Goal: Task Accomplishment & Management: Complete application form

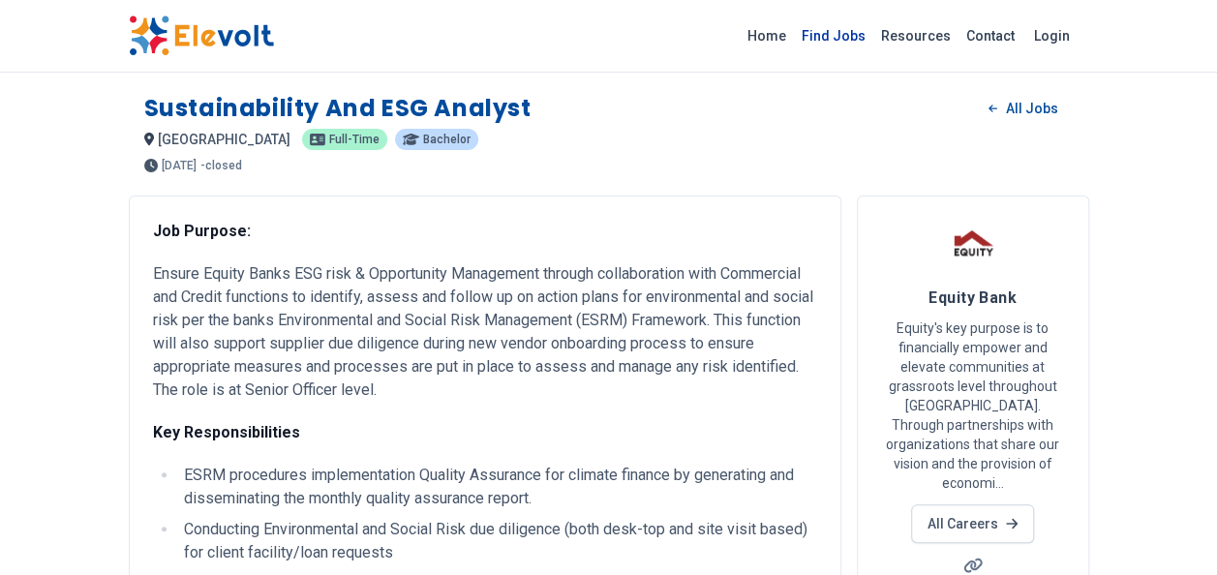
click at [868, 37] on link "Find Jobs" at bounding box center [833, 35] width 79 height 31
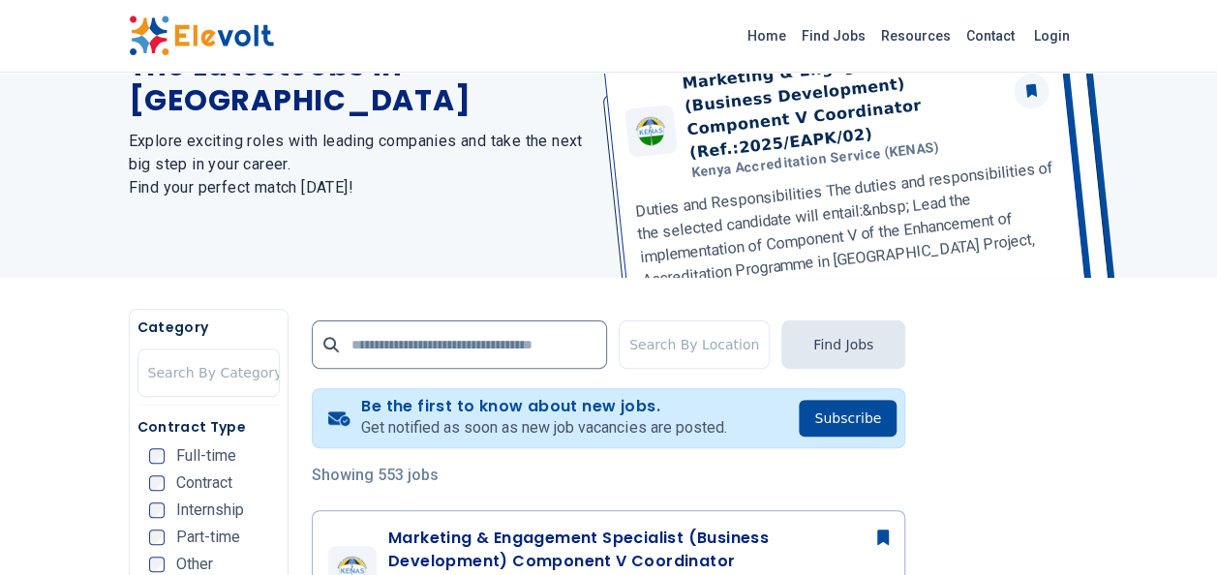
scroll to position [138, 0]
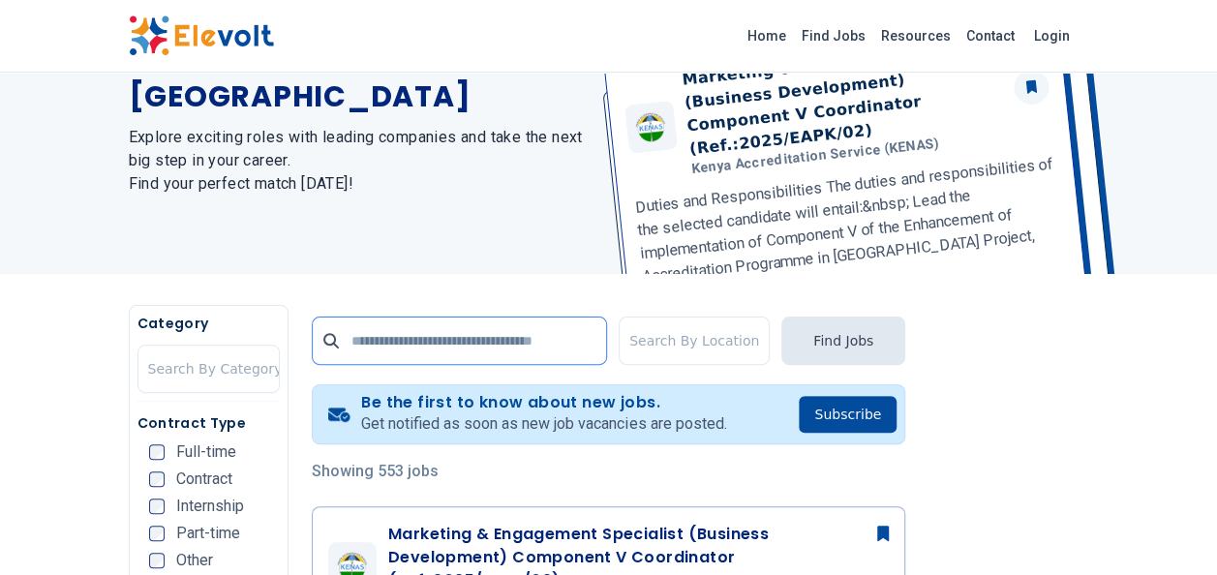
click at [385, 335] on input "text" at bounding box center [459, 341] width 295 height 48
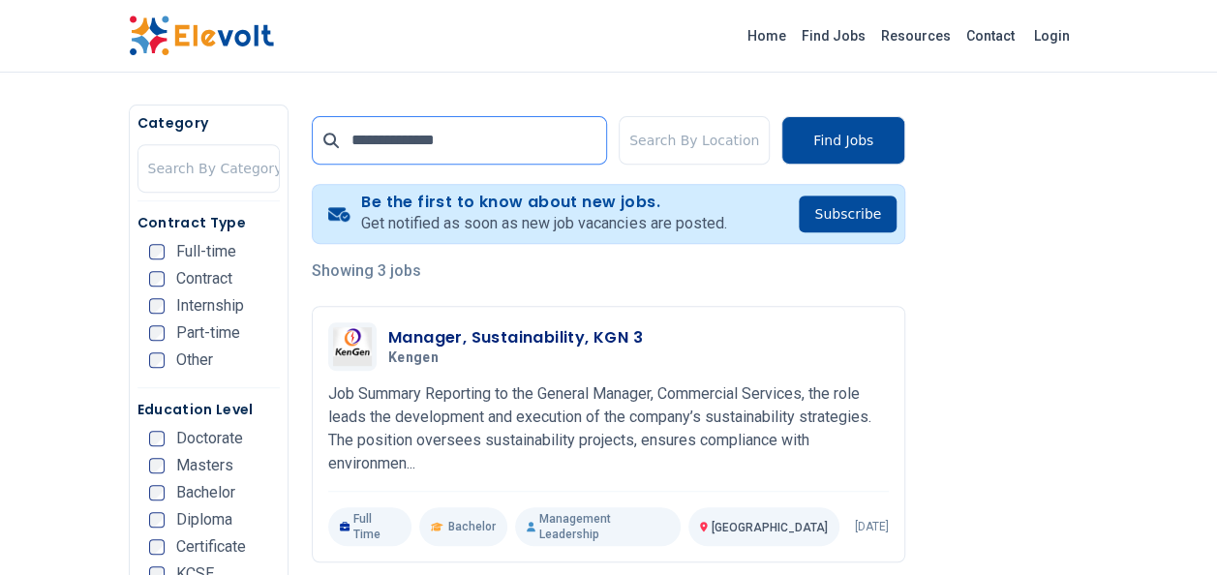
scroll to position [371, 0]
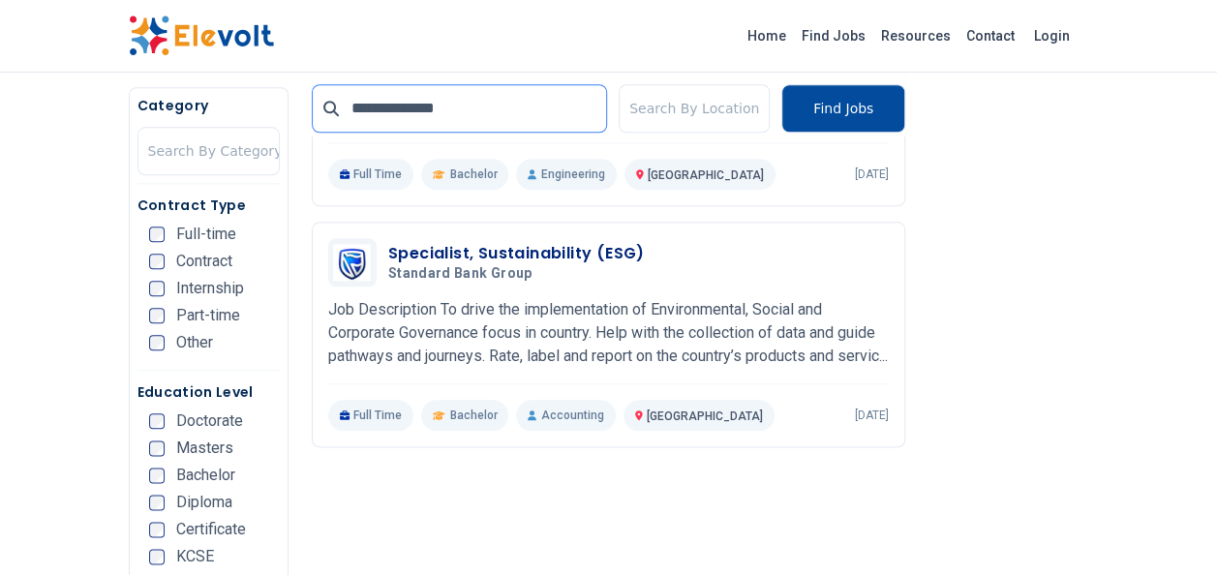
scroll to position [934, 0]
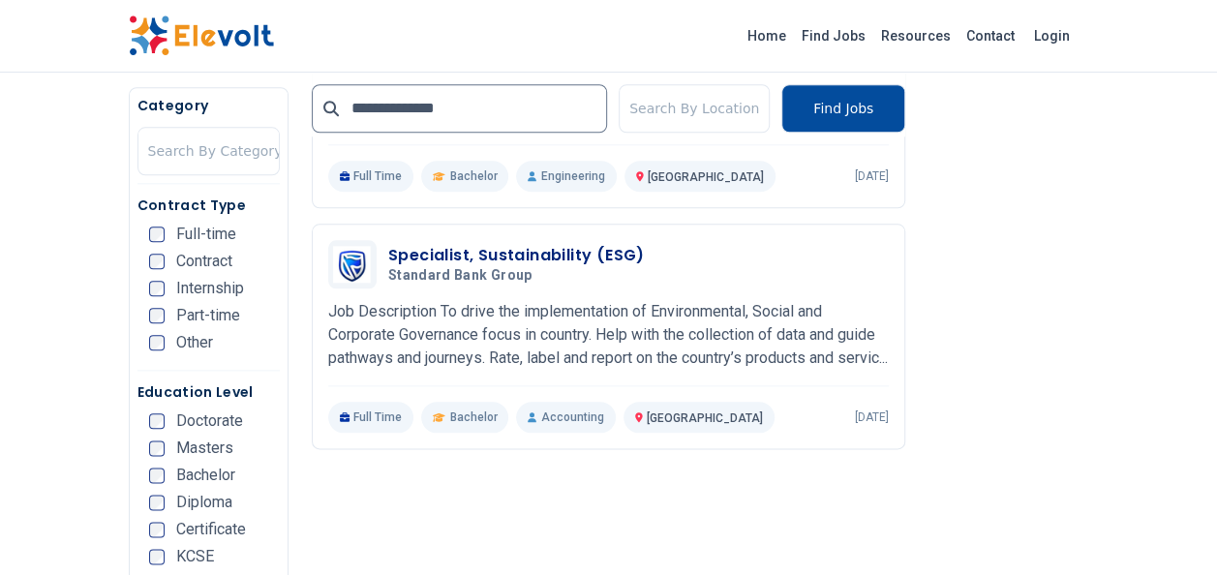
click at [164, 279] on ul "Full-time Contract Internship Part-time Other" at bounding box center [214, 295] width 131 height 136
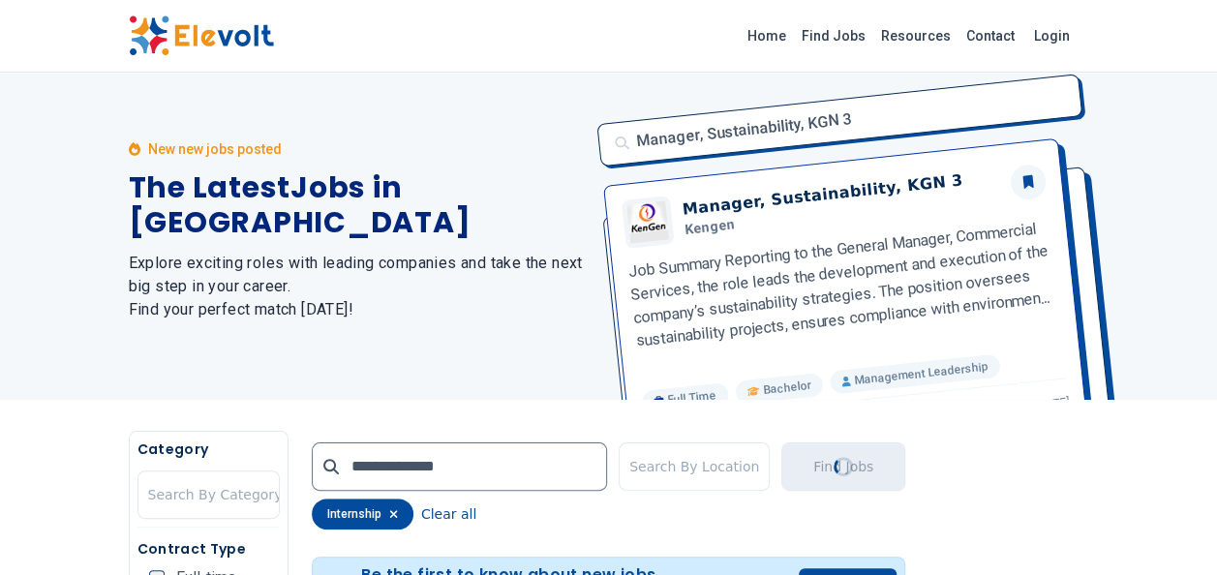
scroll to position [0, 0]
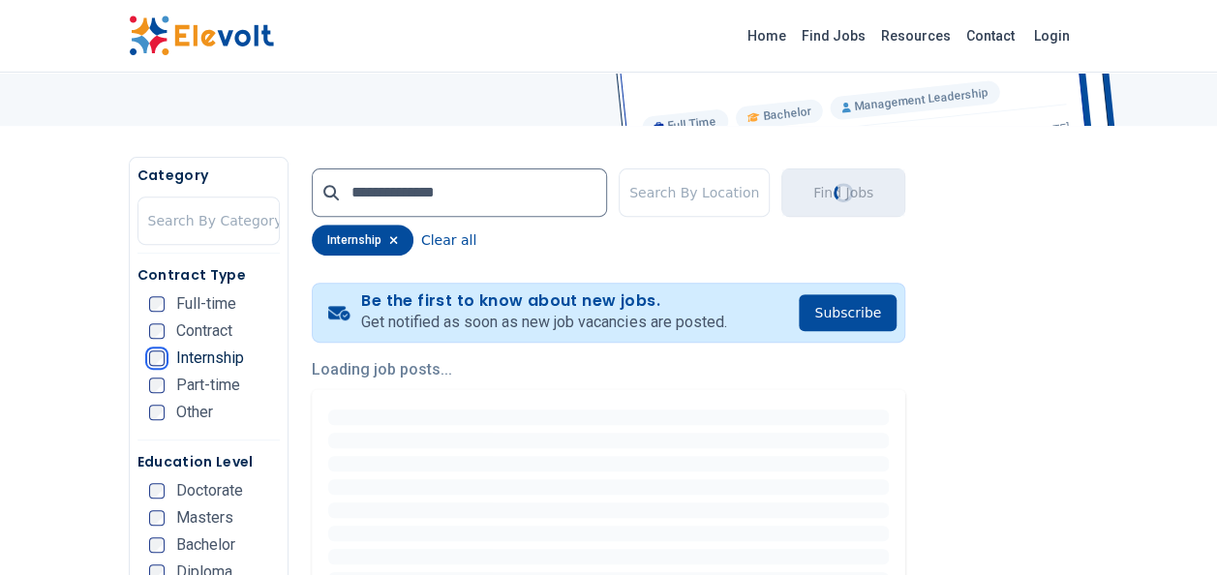
scroll to position [293, 0]
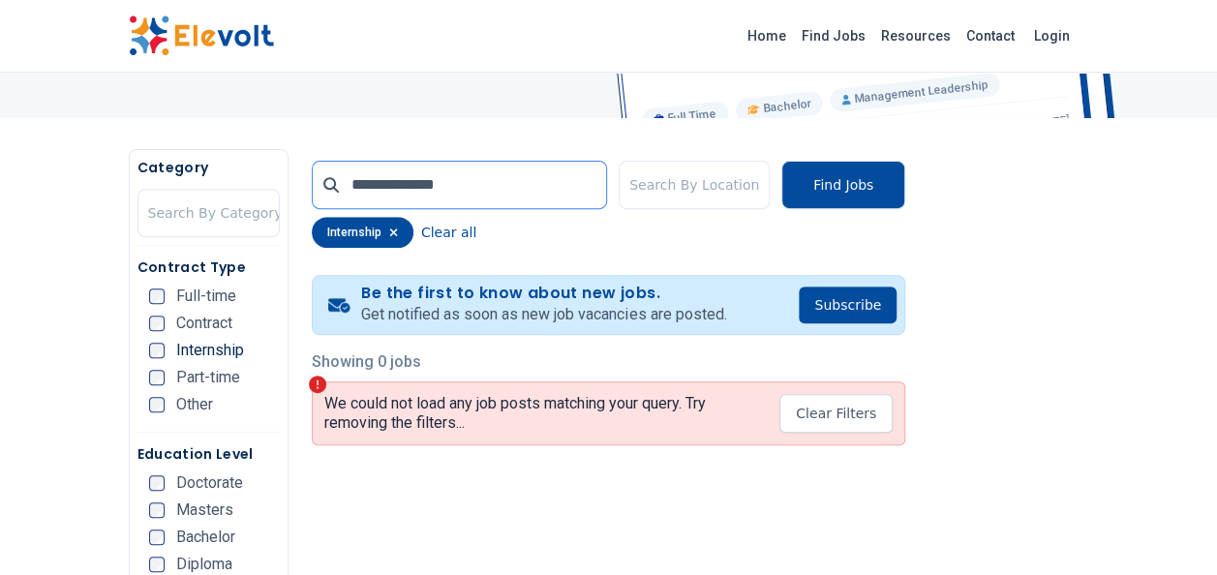
drag, startPoint x: 453, startPoint y: 181, endPoint x: 366, endPoint y: 179, distance: 87.2
click at [366, 179] on input "**********" at bounding box center [459, 185] width 295 height 48
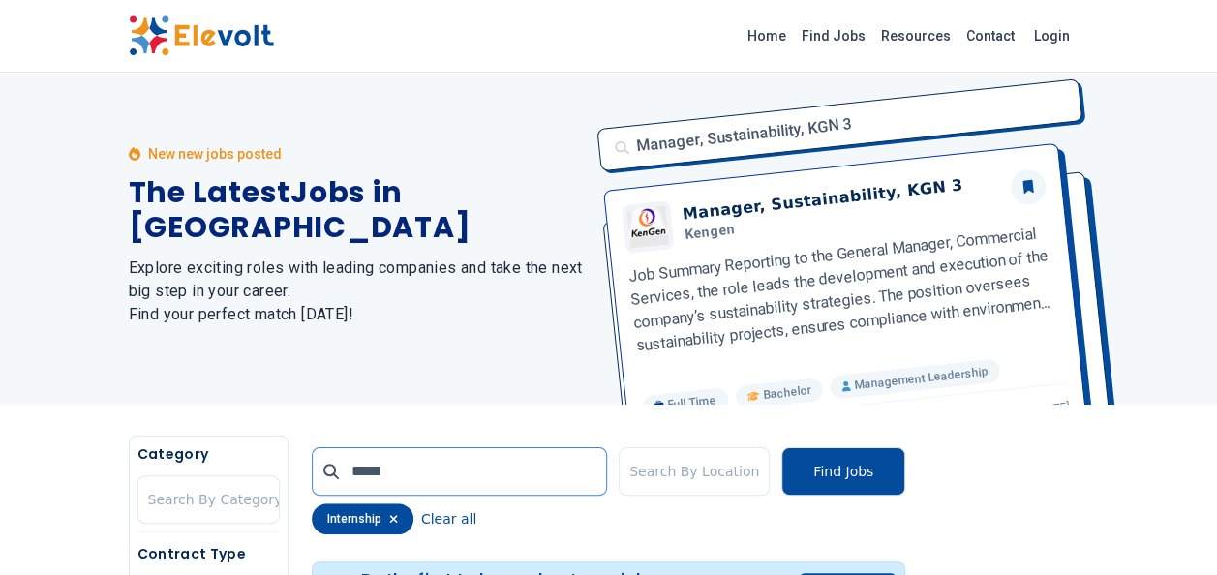
scroll to position [0, 0]
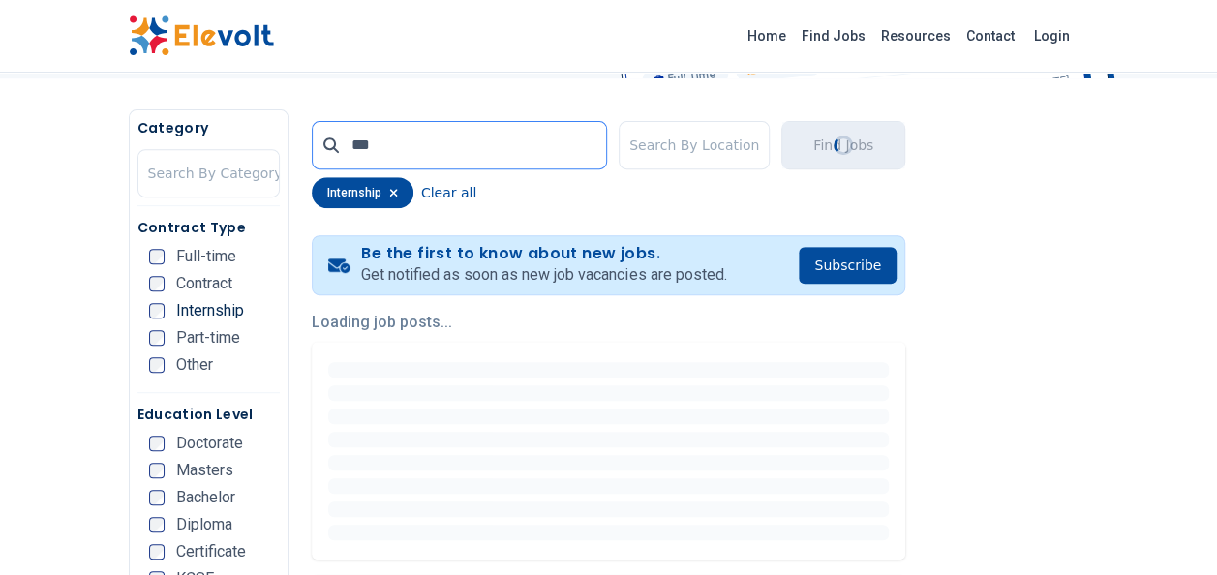
scroll to position [334, 0]
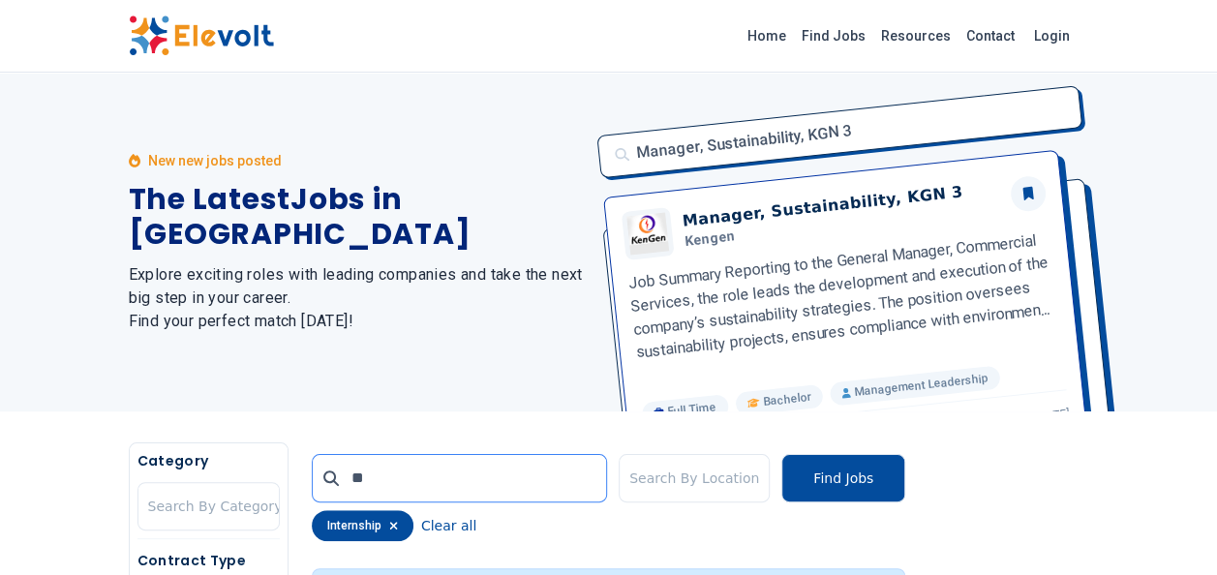
type input "*"
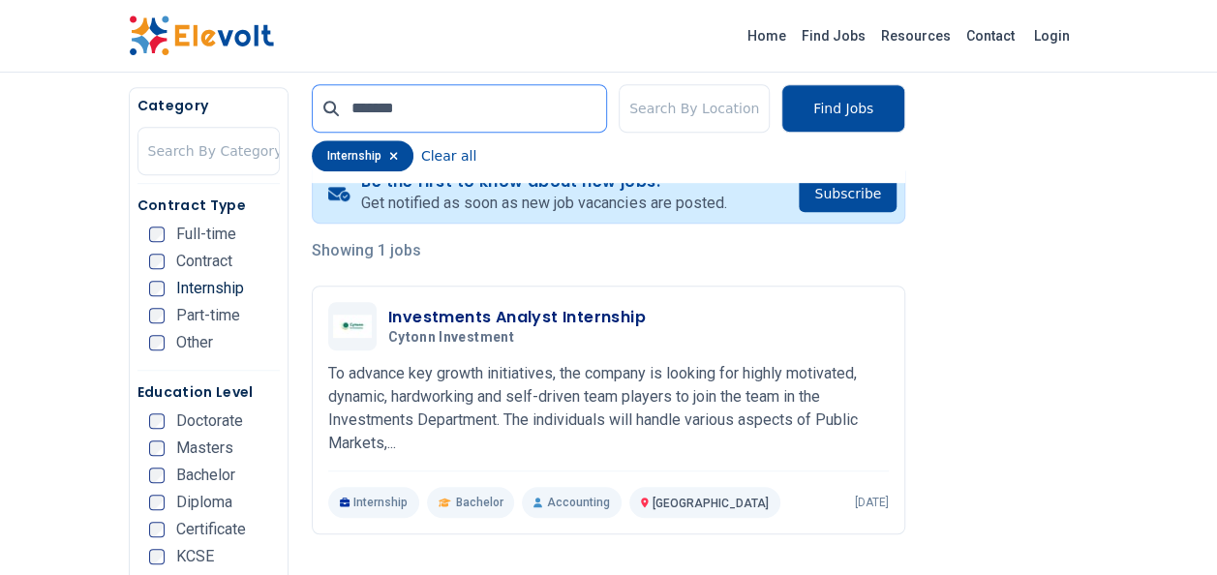
scroll to position [401, 0]
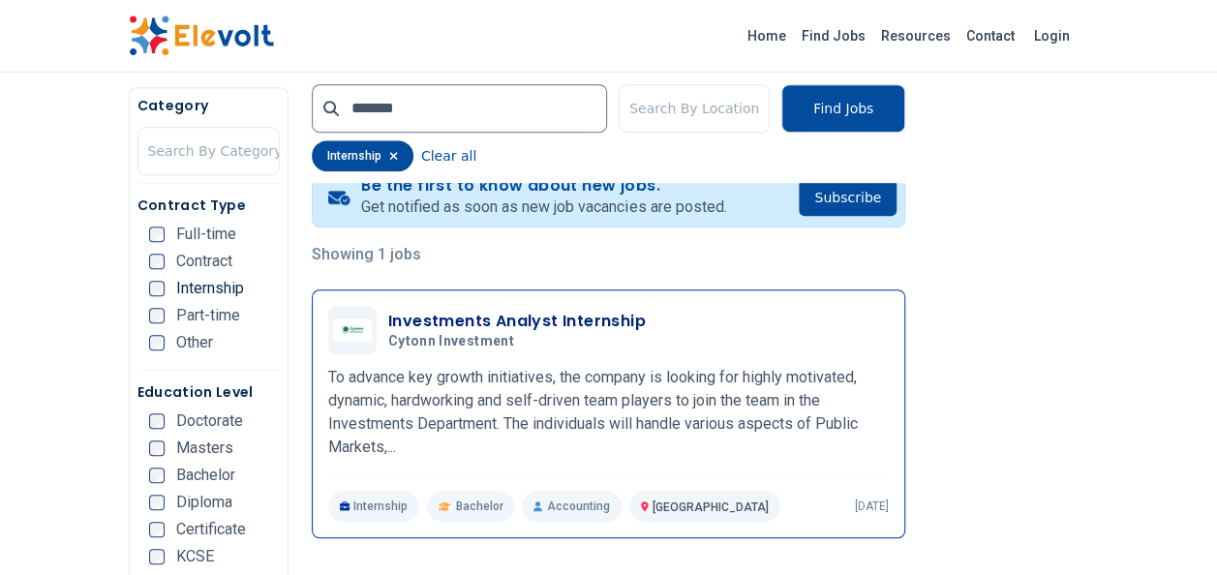
click at [487, 322] on h3 "Investments Analyst Internship" at bounding box center [517, 321] width 258 height 23
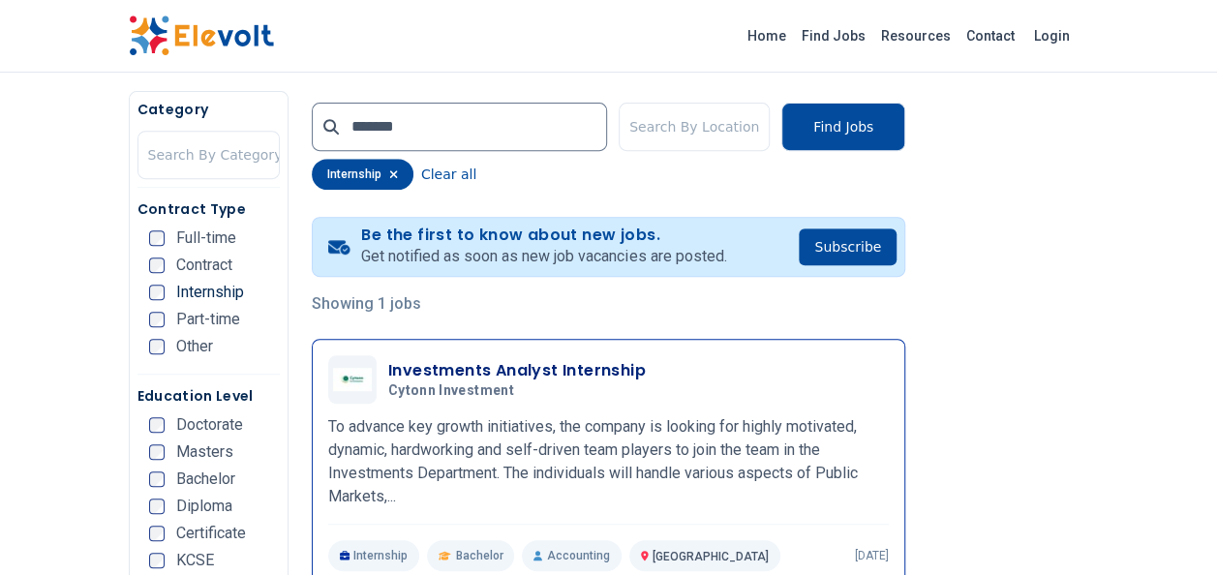
scroll to position [318, 0]
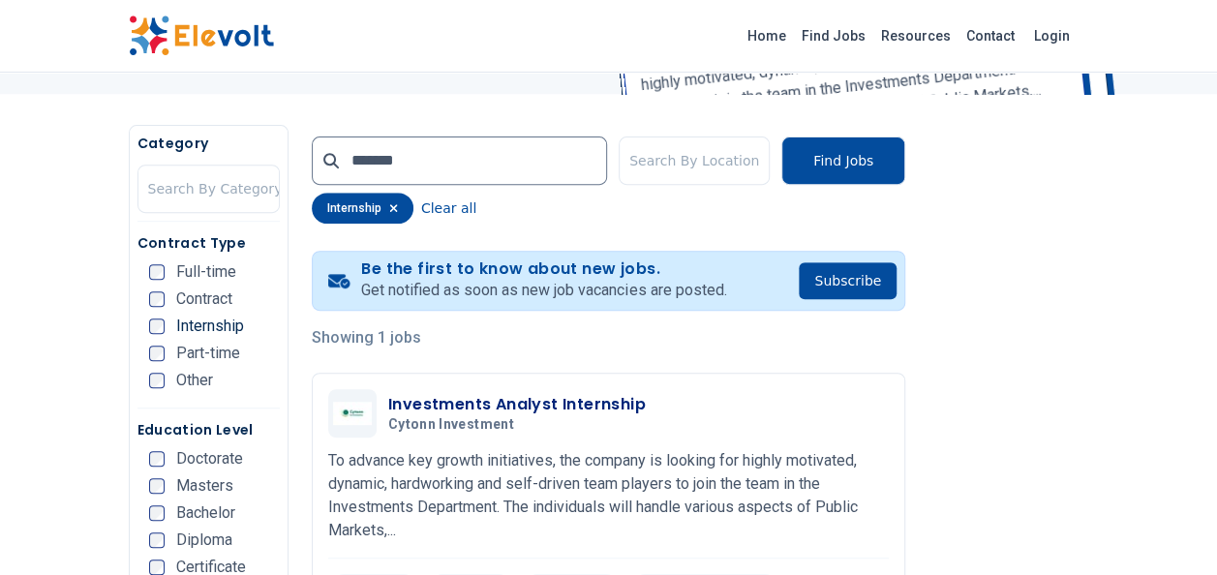
click at [170, 323] on div "Internship" at bounding box center [196, 326] width 95 height 15
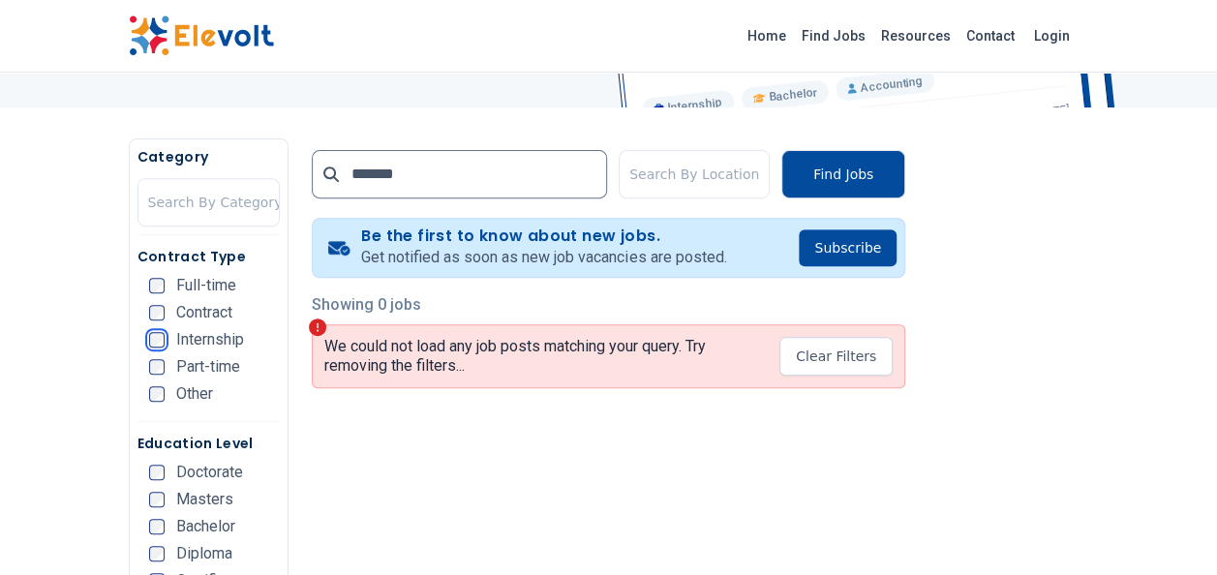
scroll to position [305, 0]
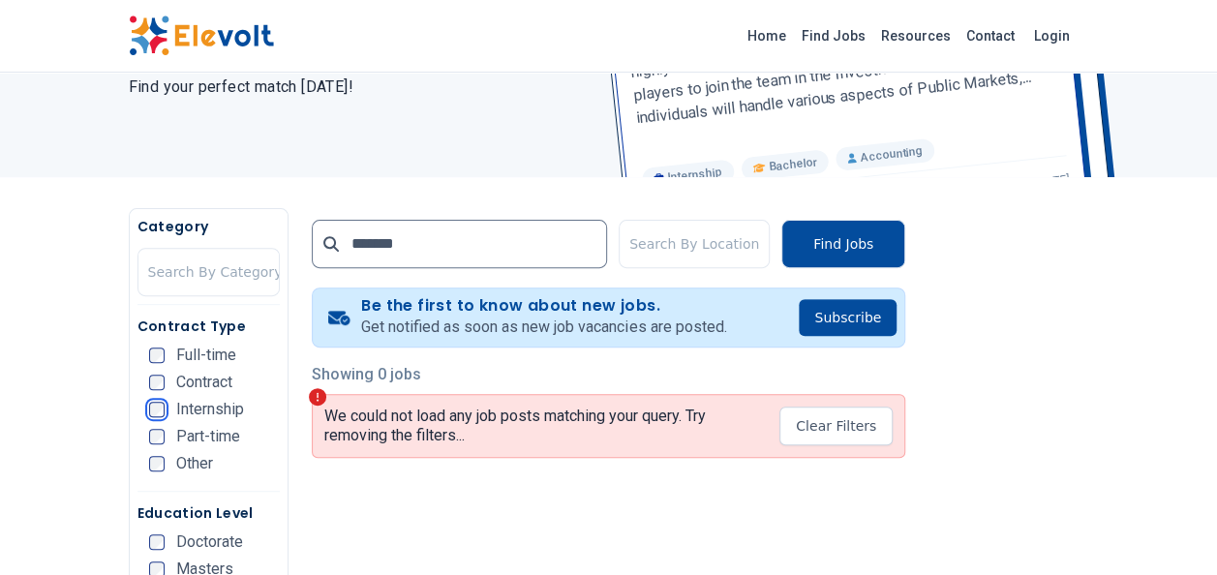
scroll to position [229, 0]
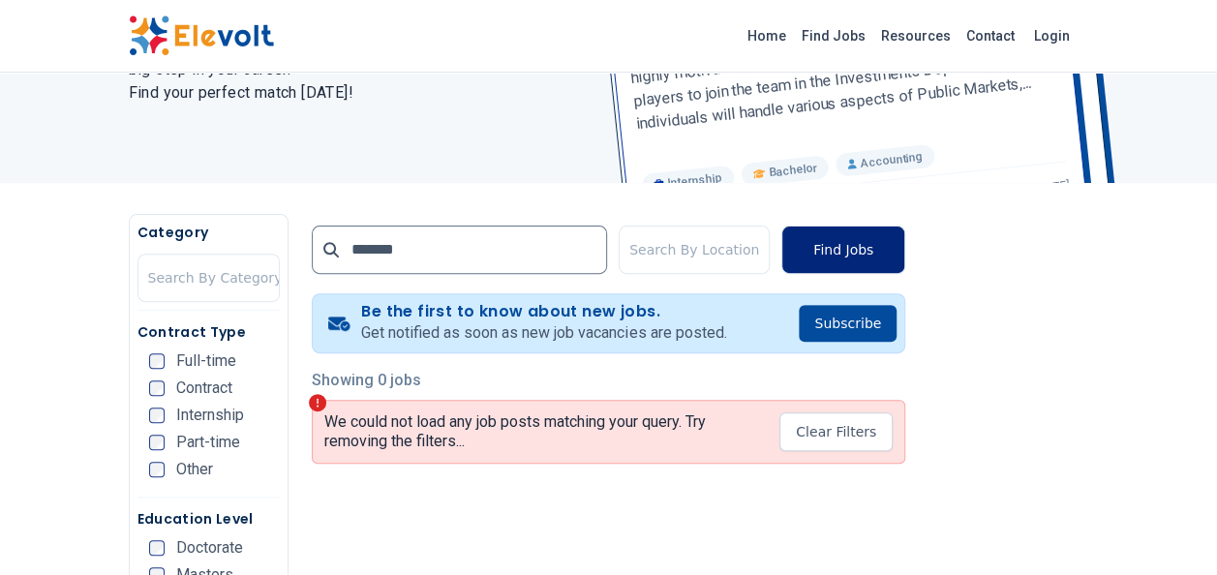
click at [844, 250] on button "Find Jobs" at bounding box center [844, 250] width 124 height 48
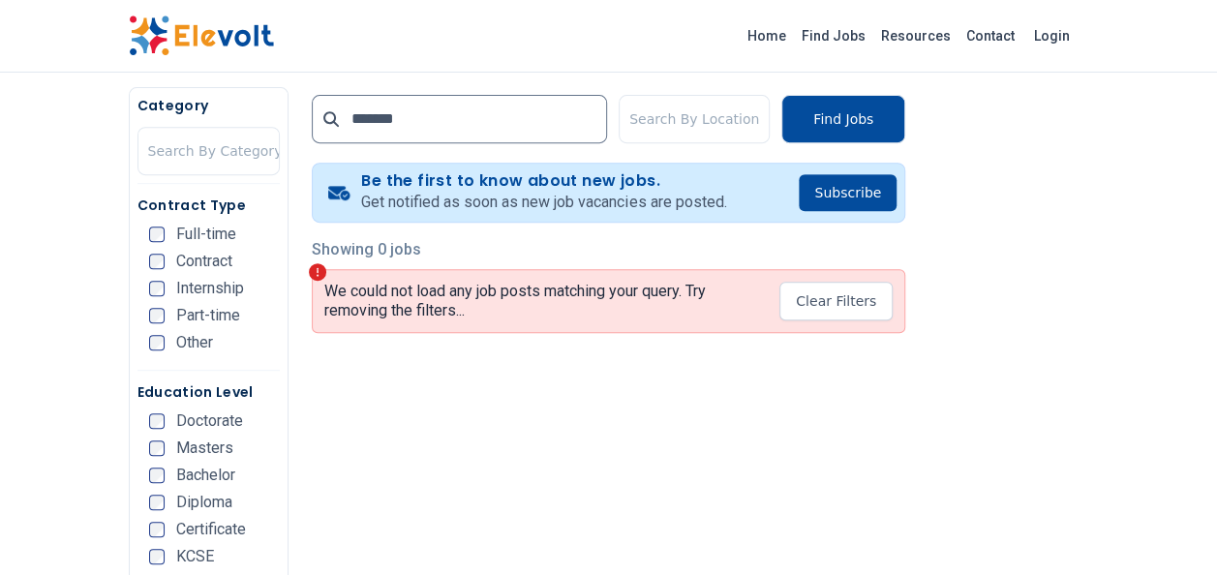
scroll to position [360, 0]
click at [426, 130] on input "*******" at bounding box center [459, 118] width 295 height 48
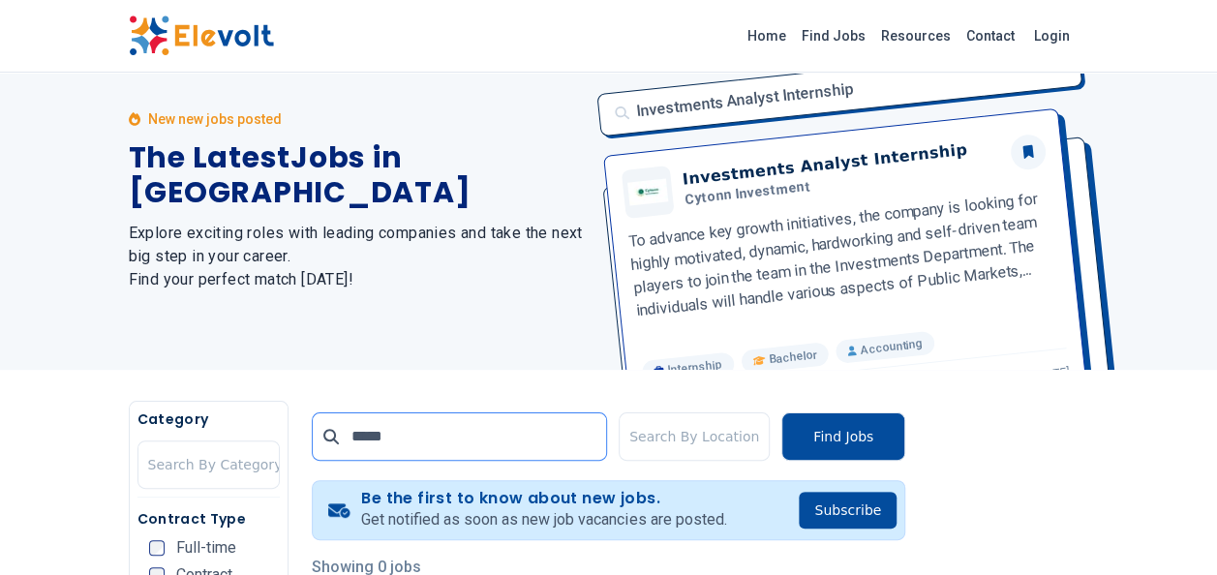
scroll to position [0, 0]
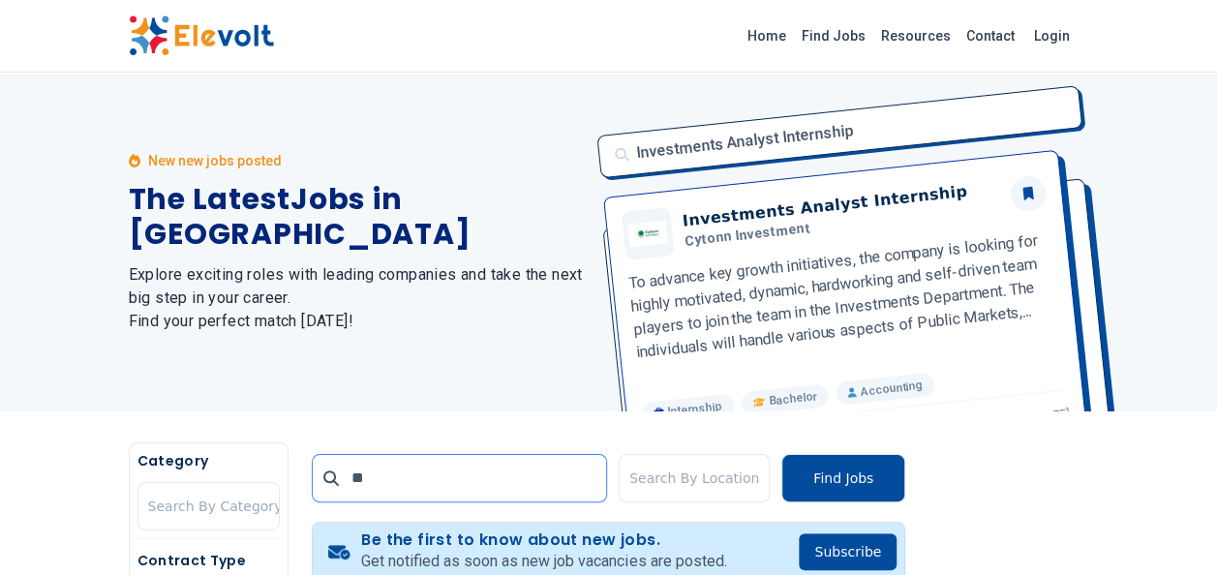
type input "*"
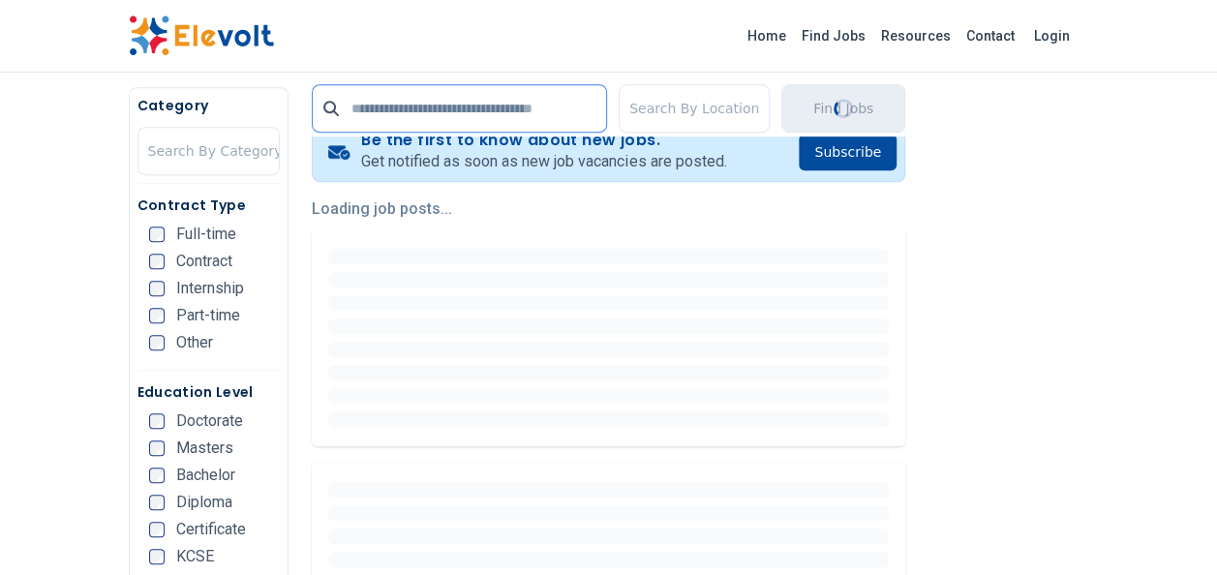
scroll to position [403, 0]
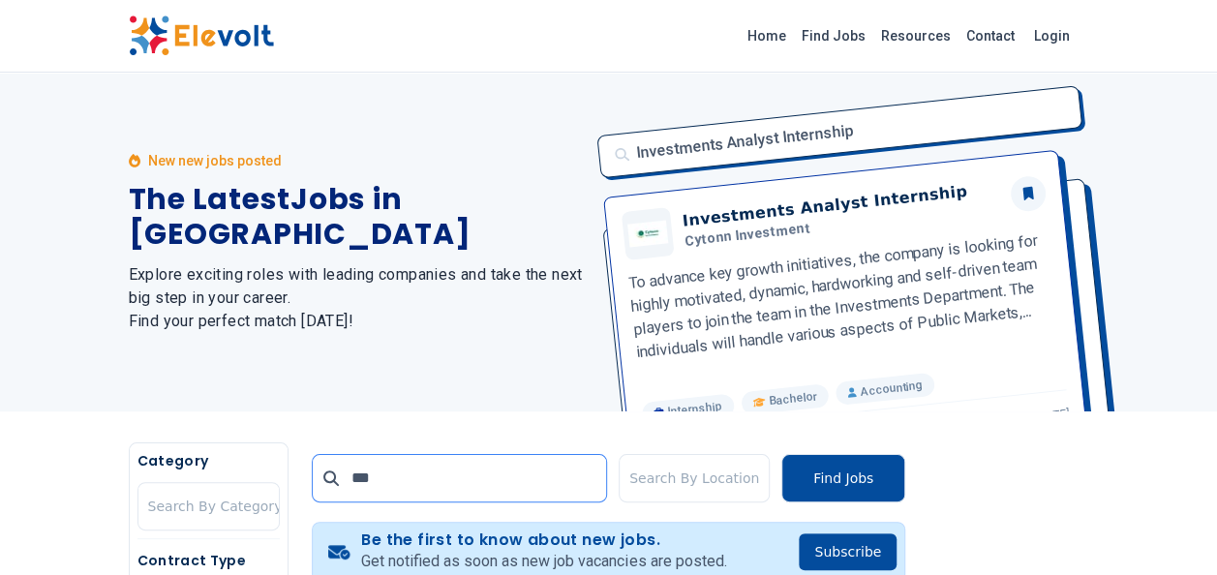
type input "****"
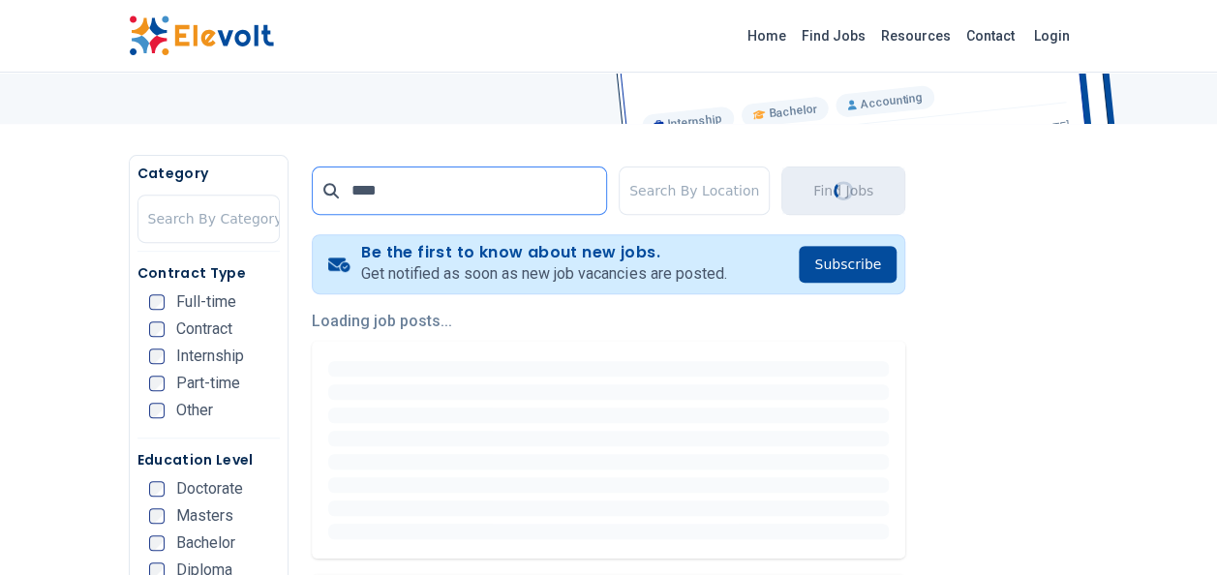
scroll to position [289, 0]
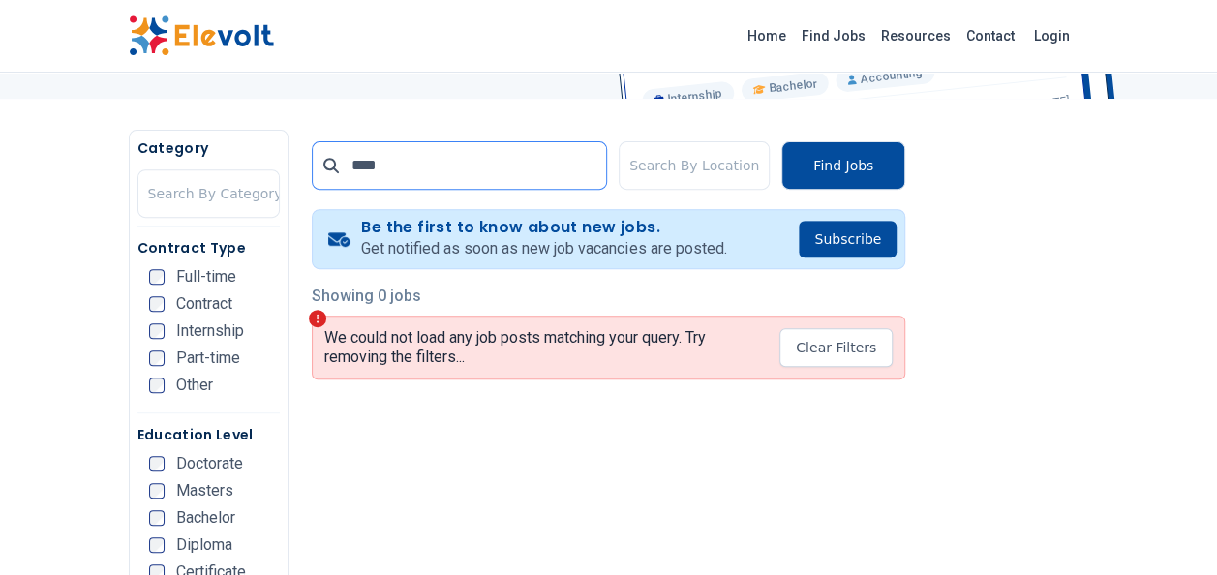
scroll to position [314, 0]
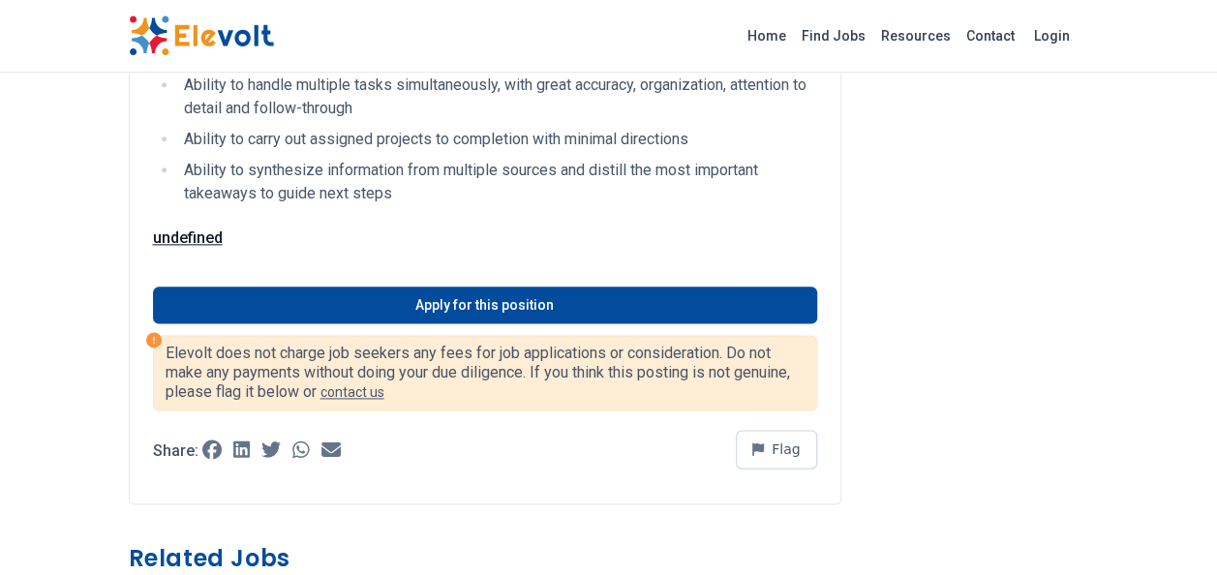
scroll to position [1077, 0]
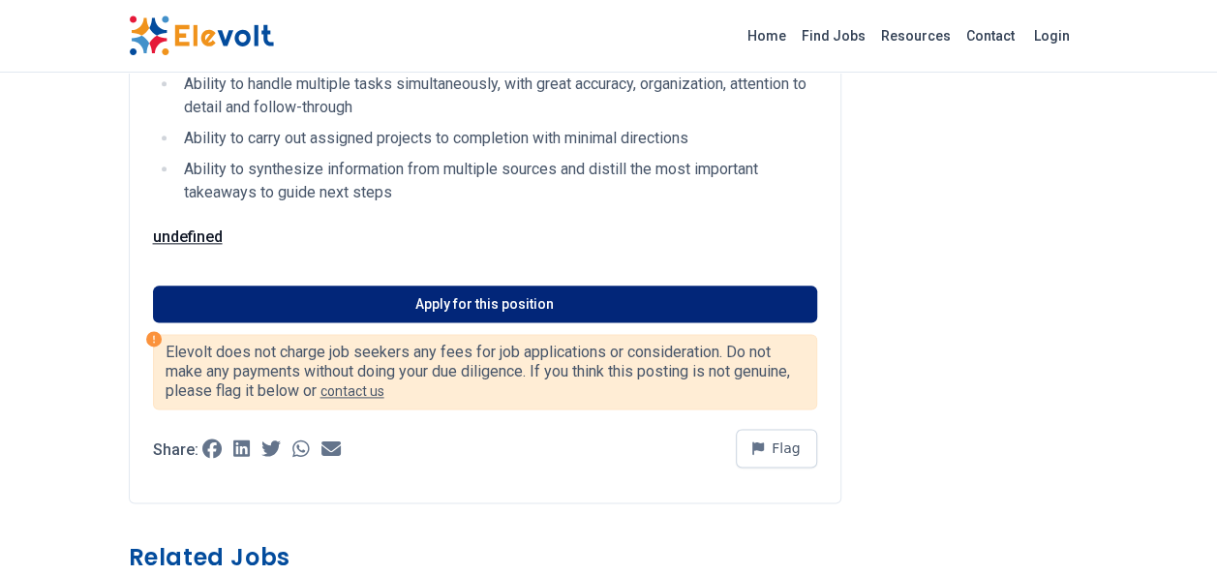
drag, startPoint x: 0, startPoint y: 0, endPoint x: 487, endPoint y: 322, distance: 583.6
click at [487, 322] on link "Apply for this position" at bounding box center [485, 304] width 664 height 37
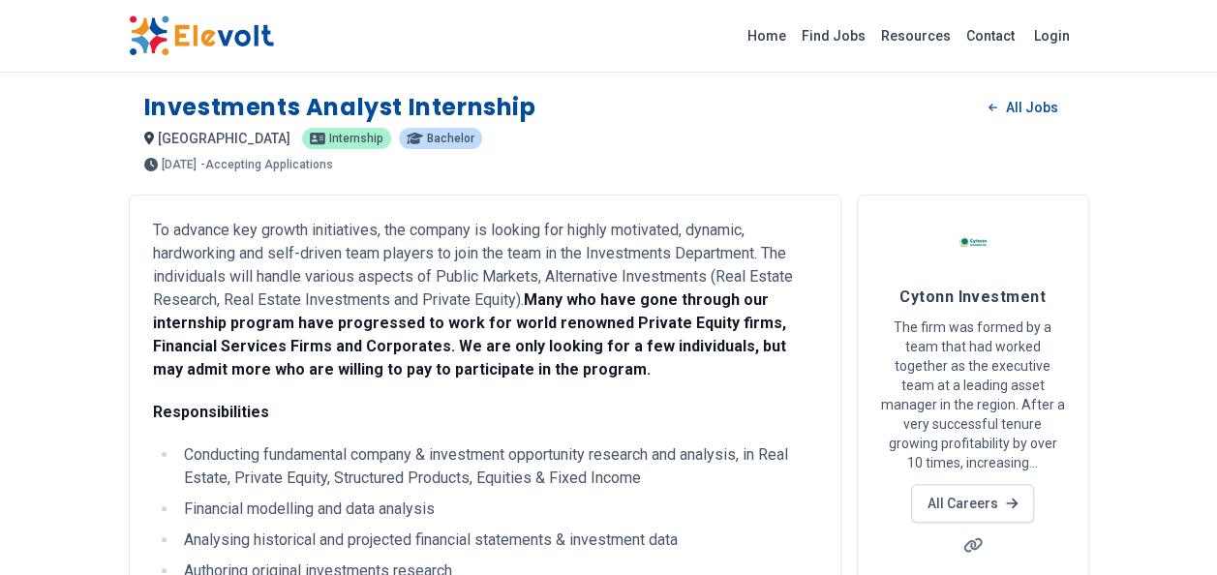
scroll to position [0, 0]
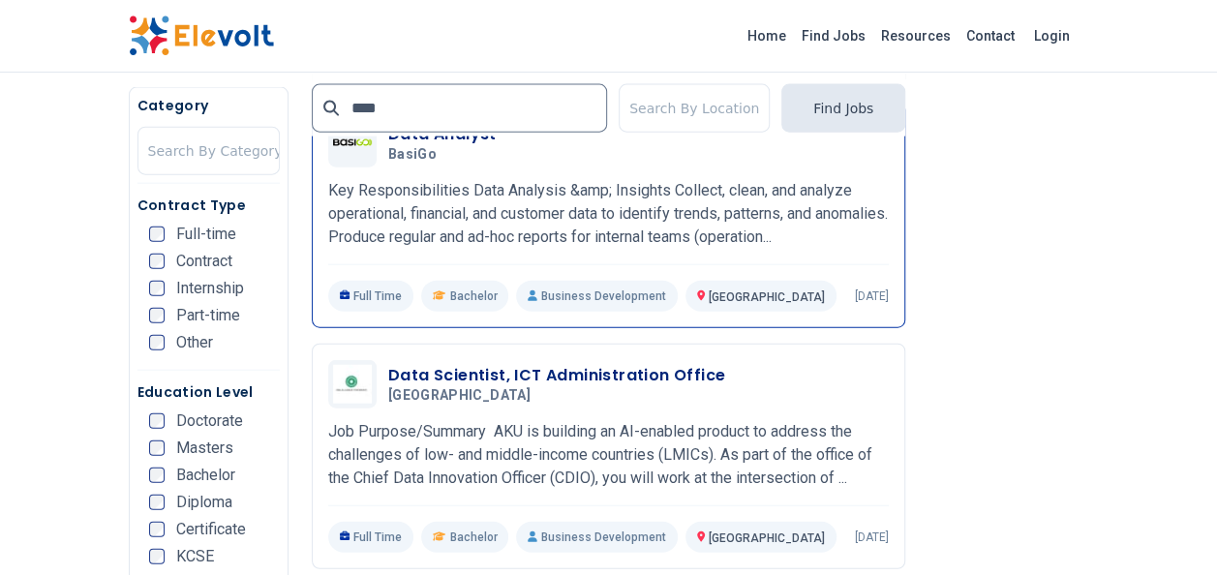
scroll to position [2141, 0]
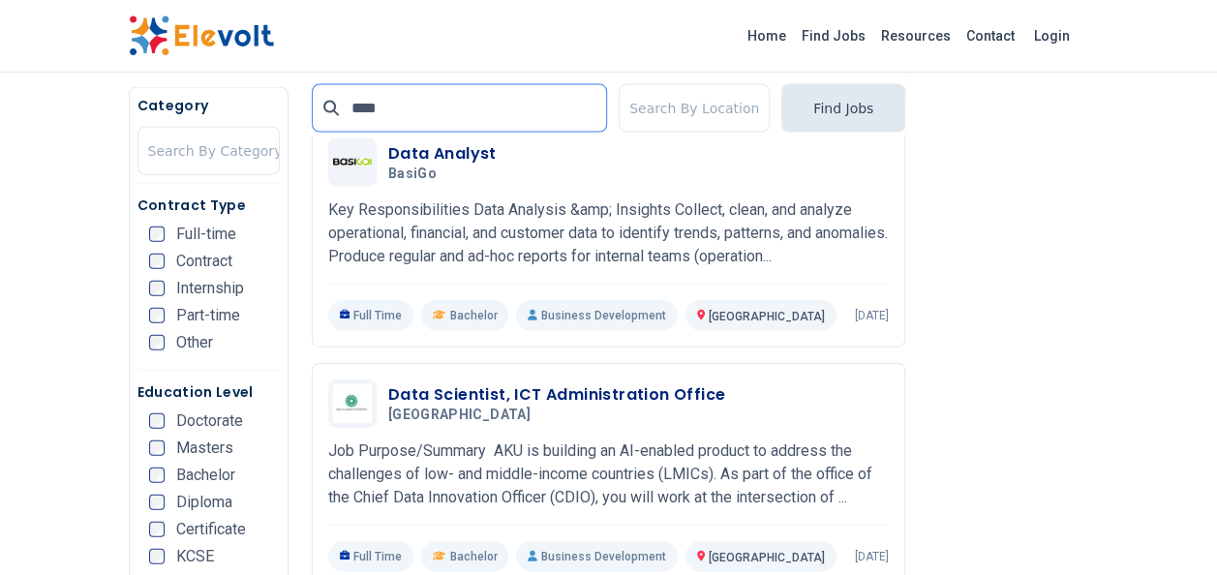
drag, startPoint x: 399, startPoint y: 112, endPoint x: 320, endPoint y: 119, distance: 79.7
click at [320, 119] on input "****" at bounding box center [459, 108] width 295 height 48
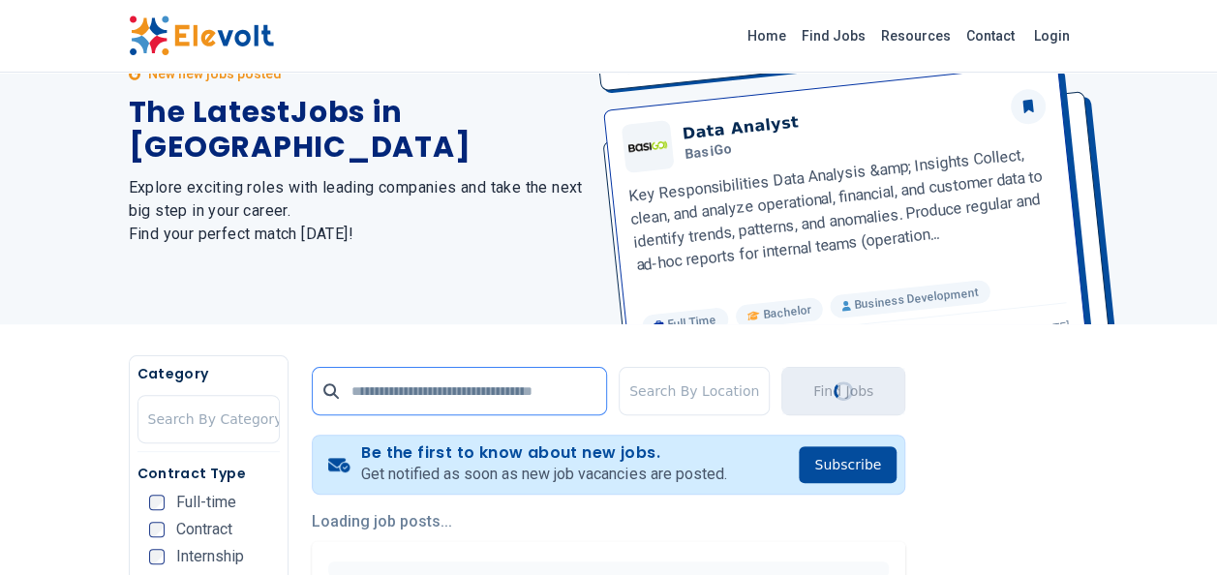
scroll to position [0, 0]
